Goal: Complete application form

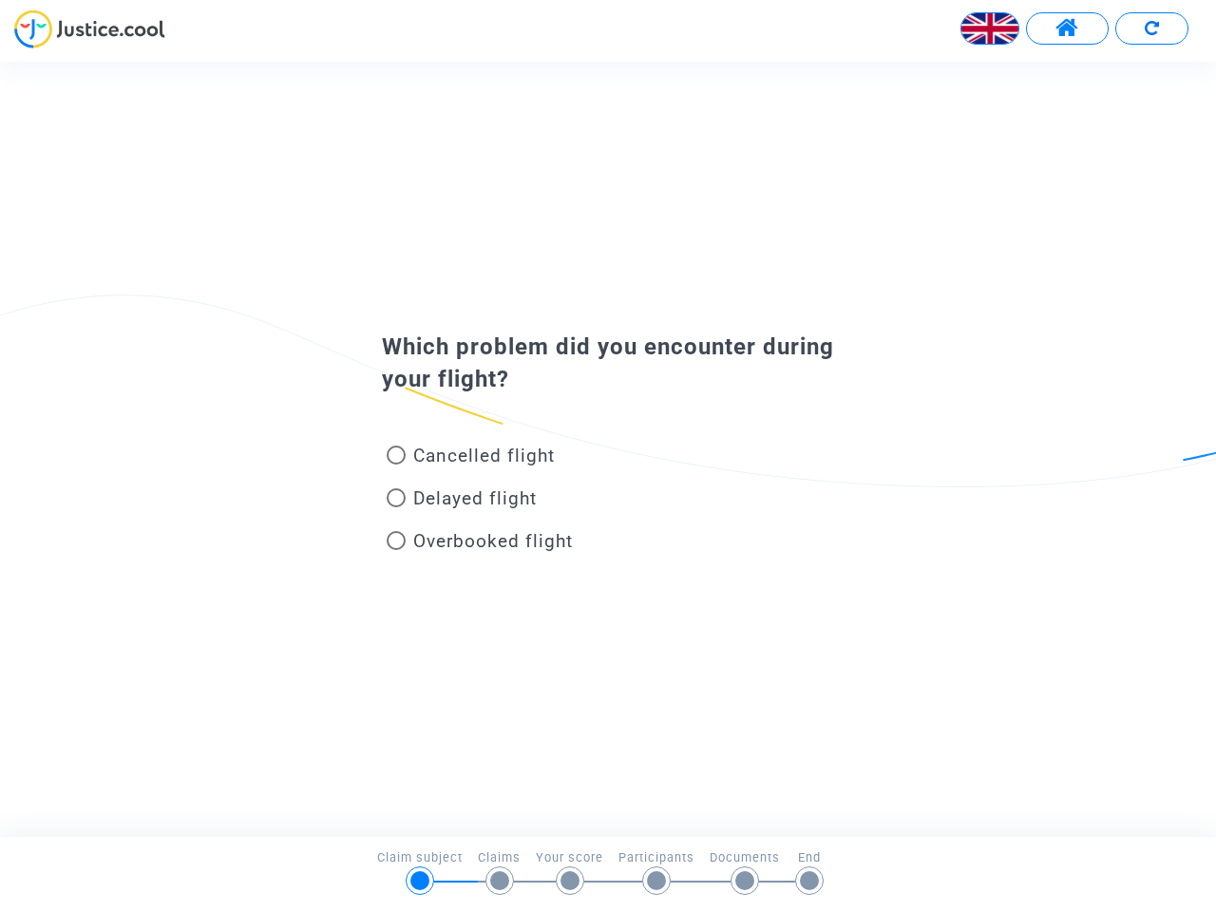
click at [990, 28] on img at bounding box center [989, 28] width 57 height 57
click at [1066, 28] on span at bounding box center [1067, 28] width 24 height 25
click at [1151, 28] on div at bounding box center [608, 35] width 1216 height 52
click at [608, 448] on div "Cancelled flight" at bounding box center [577, 459] width 419 height 43
click at [470, 459] on span "Cancelled flight" at bounding box center [484, 455] width 142 height 22
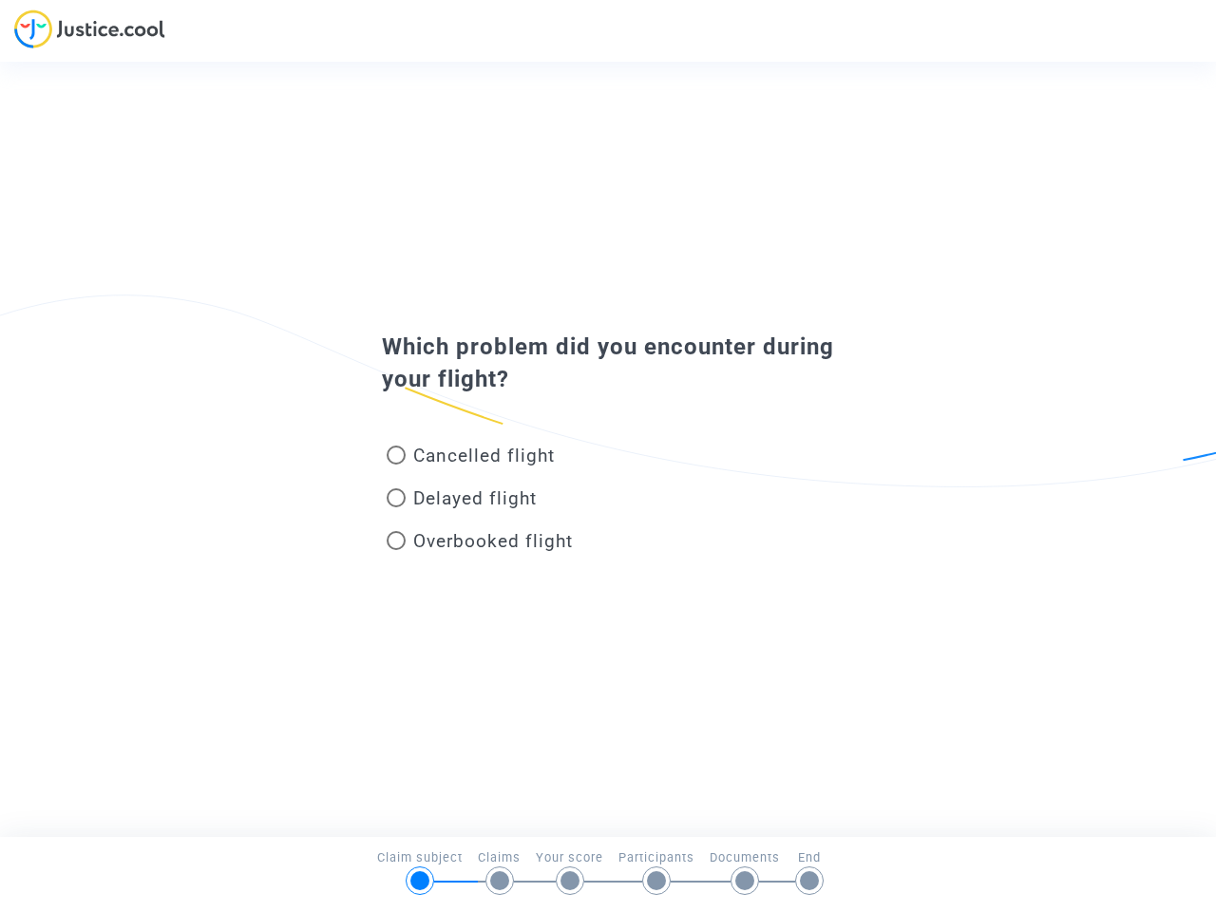
click at [396, 464] on input "Cancelled flight" at bounding box center [395, 464] width 1 height 1
radio input "true"
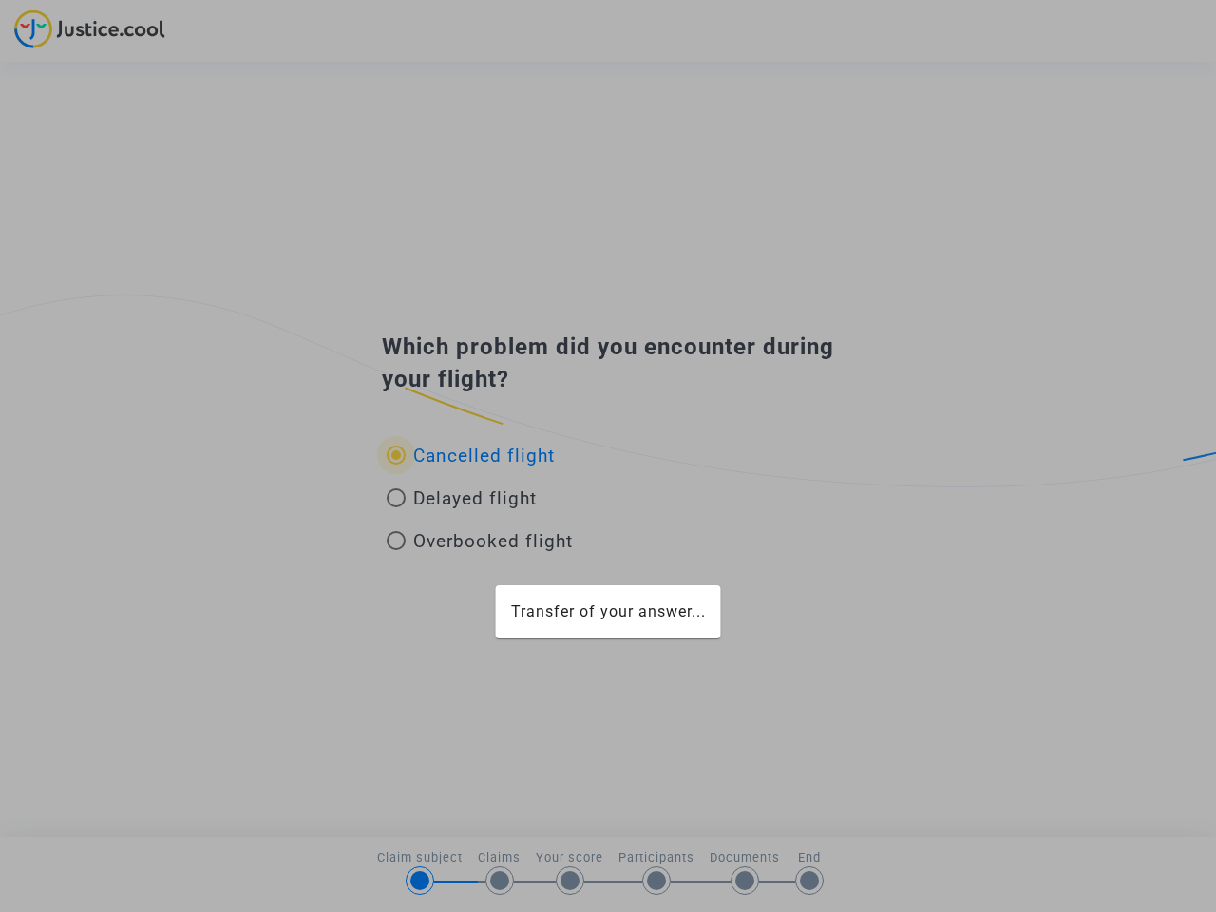
click at [470, 455] on div "Transfer of your answer..." at bounding box center [608, 456] width 1216 height 912
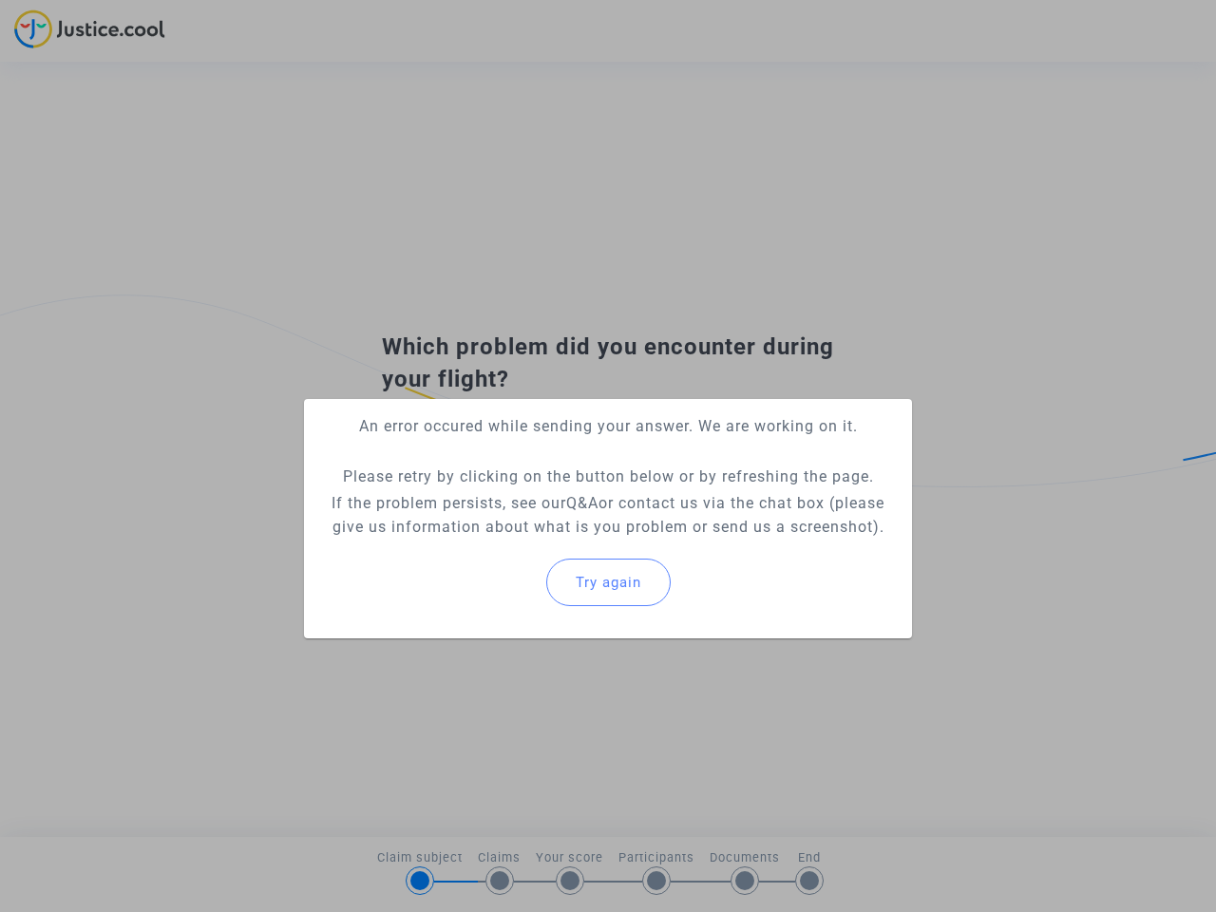
click at [462, 501] on p "If the problem persists, see our Q&A or contact us via the chat box (please giv…" at bounding box center [607, 514] width 577 height 47
click at [462, 498] on p "If the problem persists, see our Q&A or contact us via the chat box (please giv…" at bounding box center [607, 514] width 577 height 47
click at [480, 544] on div "Try again" at bounding box center [607, 582] width 577 height 82
click at [480, 540] on mat-card "An error occured while sending your answer. We are working on it. Please retry …" at bounding box center [608, 518] width 608 height 239
